Goal: Information Seeking & Learning: Learn about a topic

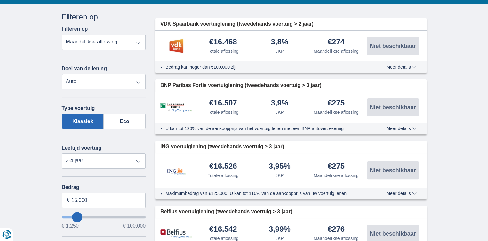
scroll to position [182, 0]
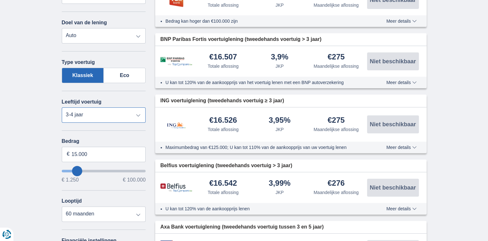
click at [136, 114] on select "Nieuw 0-1 jaar 1-2 jaar 2-3 jaar 3-4 jaar 4-5 jaar 5+ jaar" at bounding box center [104, 115] width 84 height 15
select select "new"
click at [62, 108] on select "Nieuw 0-1 jaar 1-2 jaar 2-3 jaar 3-4 jaar 4-5 jaar 5+ jaar" at bounding box center [104, 115] width 84 height 15
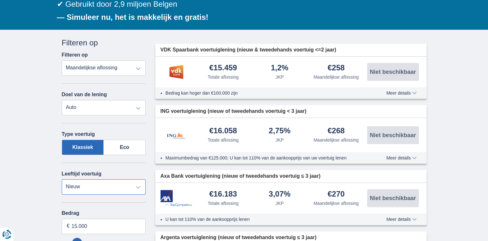
scroll to position [85, 0]
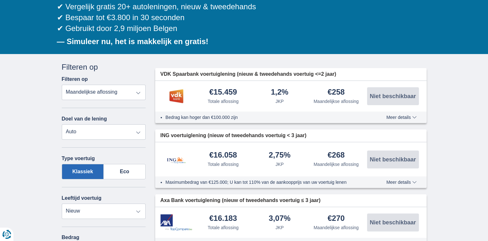
click at [401, 116] on span "Meer details" at bounding box center [401, 117] width 30 height 4
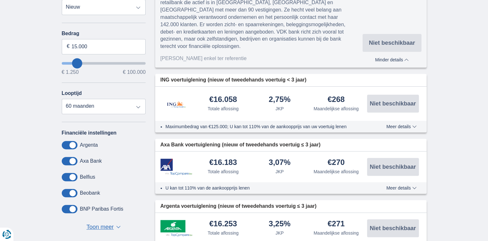
scroll to position [330, 0]
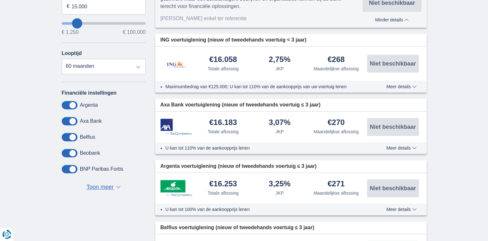
click at [402, 84] on span "Meer details" at bounding box center [401, 86] width 30 height 4
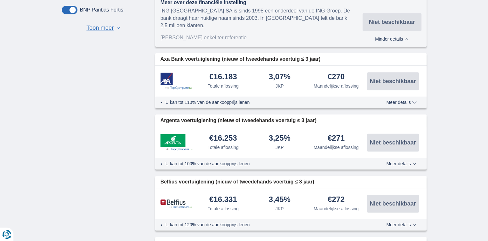
scroll to position [523, 0]
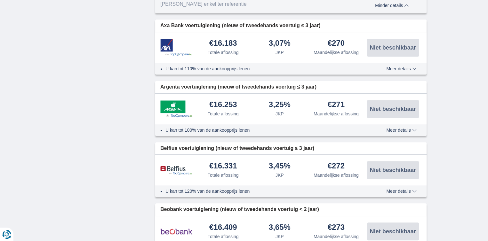
click at [404, 67] on span "Meer details" at bounding box center [401, 69] width 30 height 4
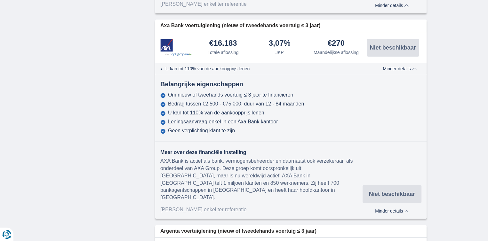
click at [404, 67] on span "Minder details" at bounding box center [400, 69] width 34 height 4
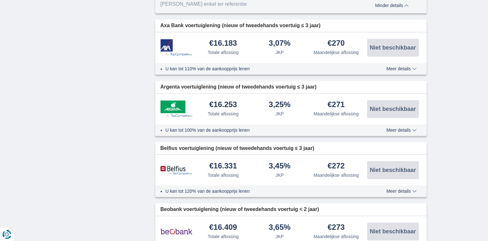
click at [399, 128] on span "Meer details" at bounding box center [401, 130] width 30 height 4
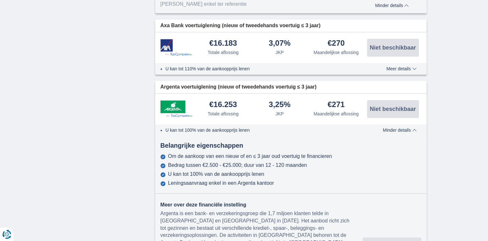
click at [399, 128] on span "Minder details" at bounding box center [400, 130] width 34 height 4
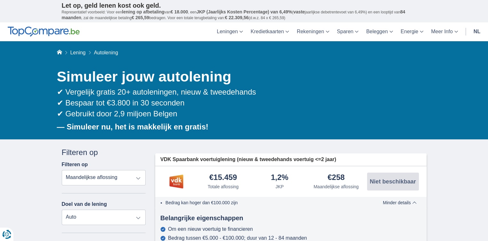
scroll to position [46, 0]
